Goal: Share content

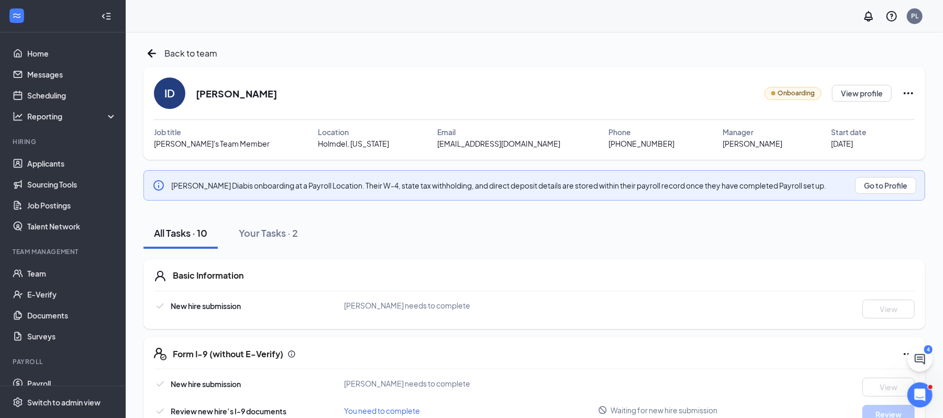
click at [903, 96] on icon "Ellipses" at bounding box center [908, 93] width 13 height 13
click at [842, 118] on div "Share onboarding link" at bounding box center [862, 117] width 150 height 10
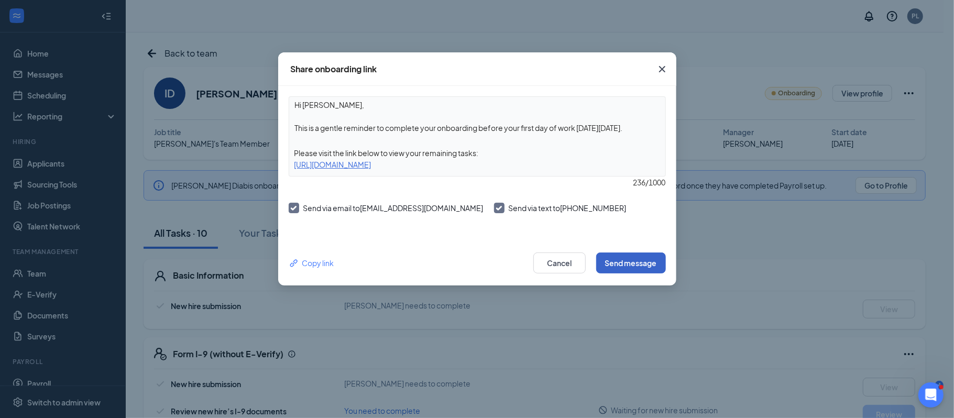
click at [620, 263] on button "Send message" at bounding box center [631, 262] width 70 height 21
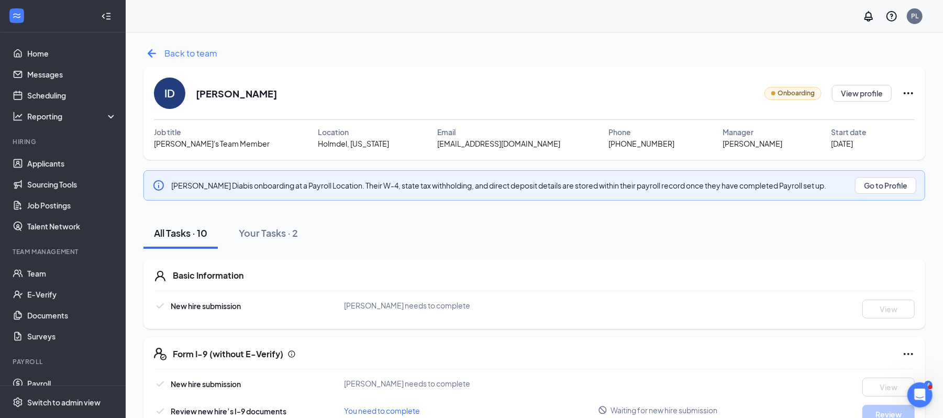
click at [153, 56] on icon "ArrowLeftNew" at bounding box center [151, 53] width 17 height 17
click at [158, 56] on icon "ArrowLeftNew" at bounding box center [151, 53] width 17 height 17
